Goal: Browse casually

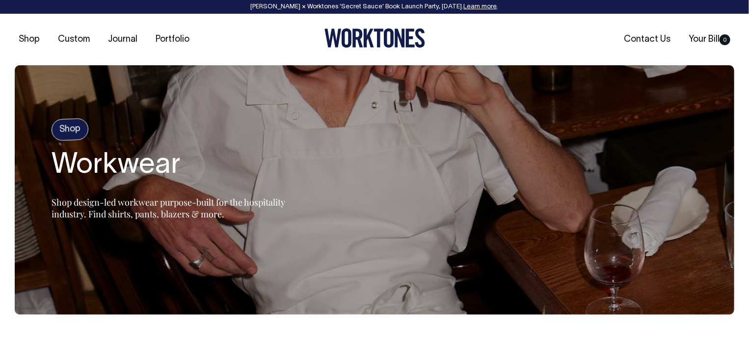
click at [320, 35] on div at bounding box center [375, 39] width 240 height 22
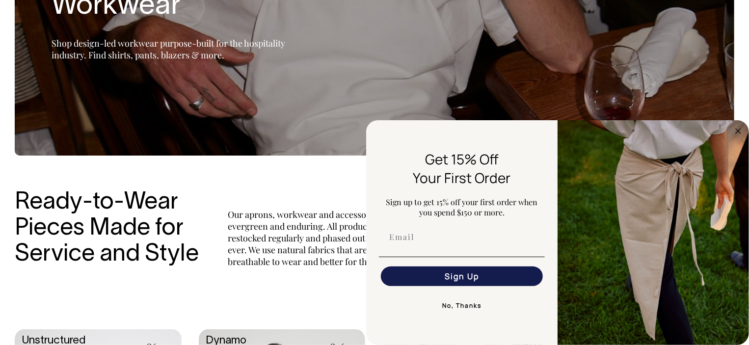
scroll to position [159, 0]
click at [687, 16] on section "Shop Workwear Shop design-led workwear purpose-built for the hospitality indust…" at bounding box center [374, 30] width 719 height 249
click at [458, 310] on button "No, Thanks" at bounding box center [462, 306] width 166 height 20
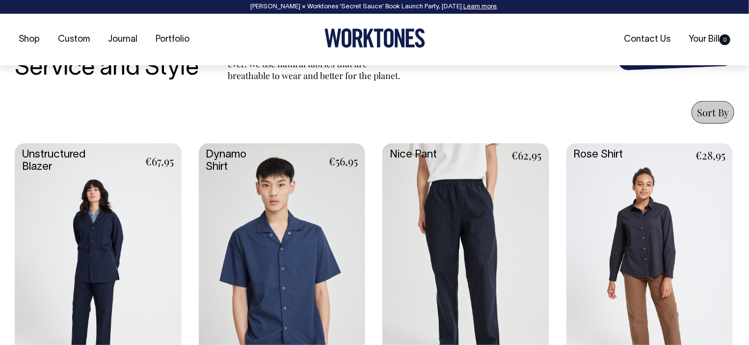
scroll to position [355, 0]
